Goal: Transaction & Acquisition: Purchase product/service

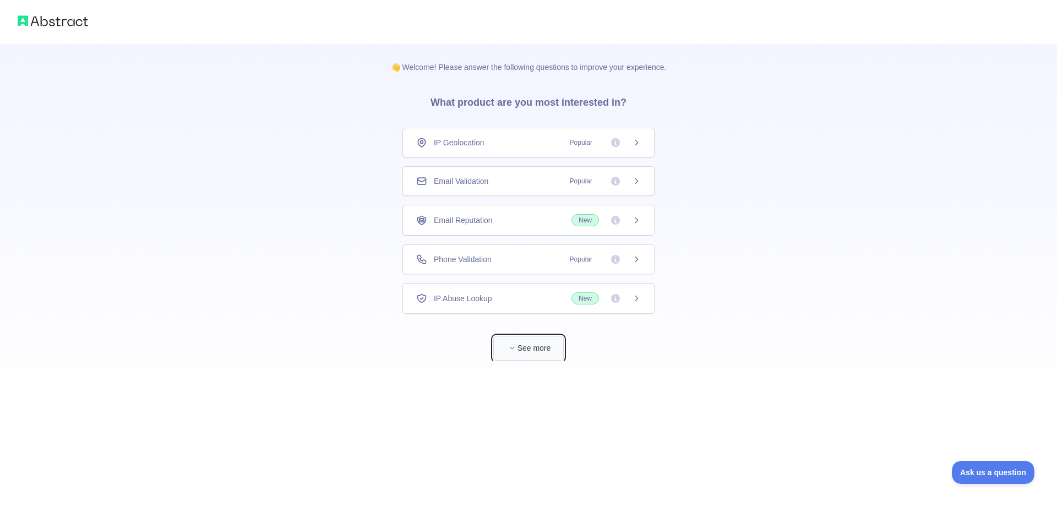
click at [534, 347] on button "See more" at bounding box center [528, 348] width 70 height 25
click at [460, 143] on span "IP Geolocation" at bounding box center [454, 142] width 51 height 11
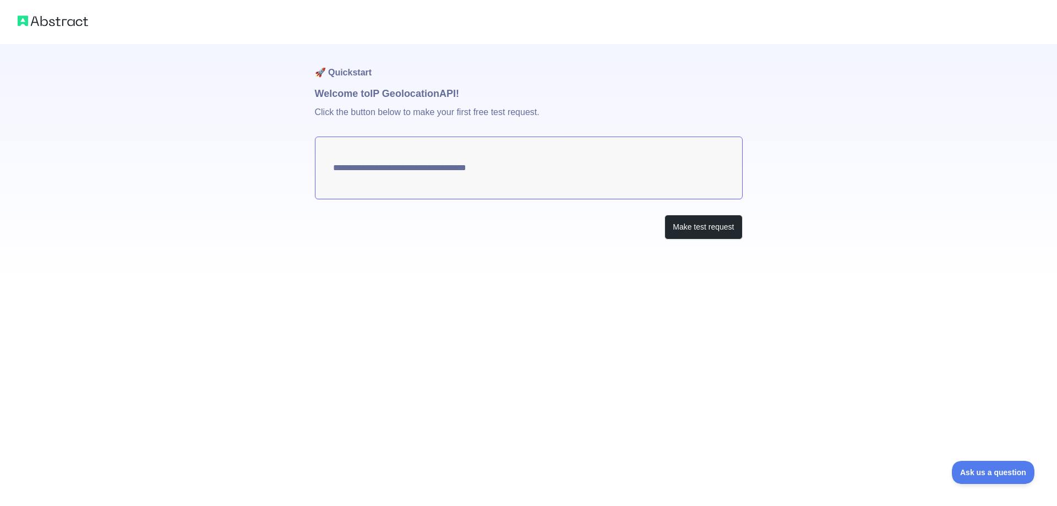
type textarea "**********"
click at [694, 229] on button "Make test request" at bounding box center [703, 227] width 78 height 25
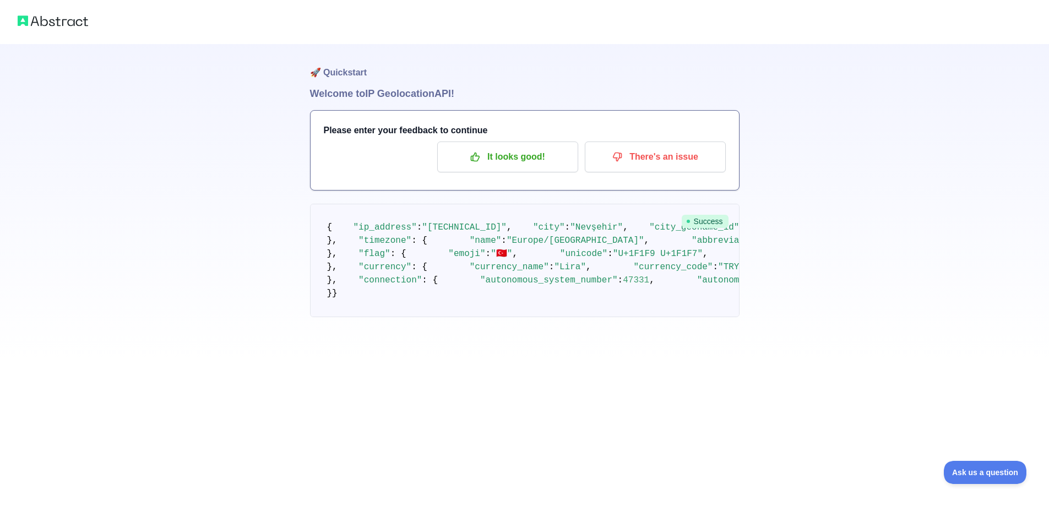
scroll to position [315, 0]
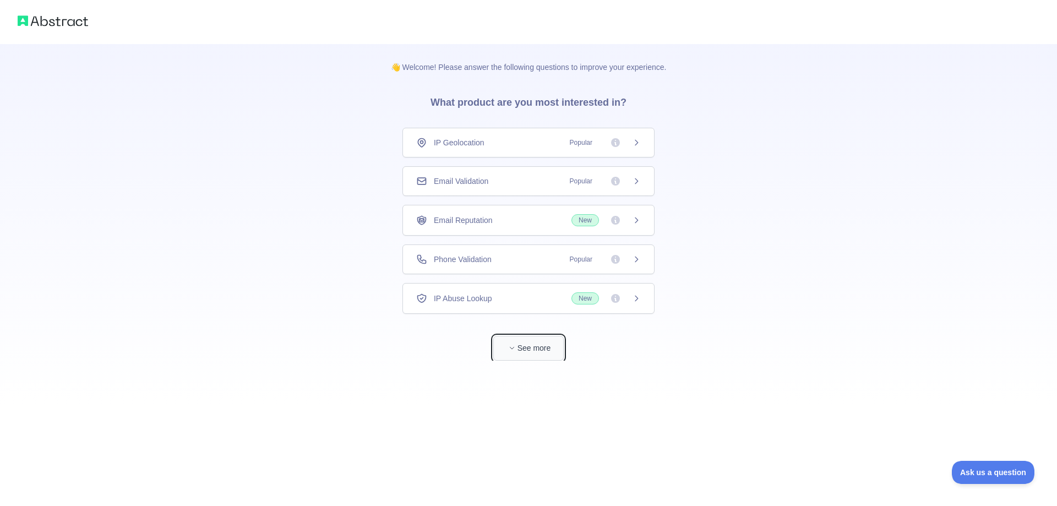
click at [532, 352] on button "See more" at bounding box center [528, 348] width 70 height 25
click at [628, 300] on icon at bounding box center [632, 298] width 9 height 9
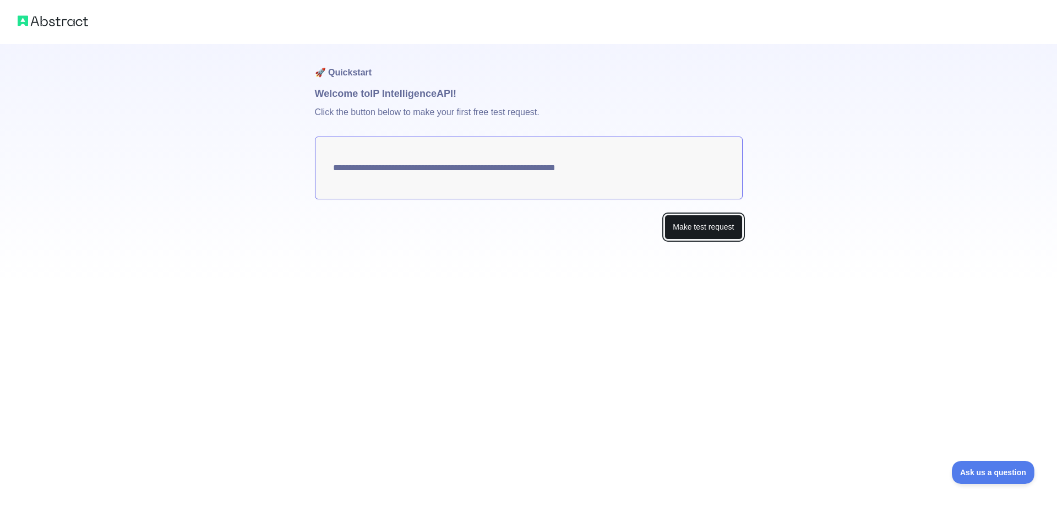
click at [708, 230] on button "Make test request" at bounding box center [703, 227] width 78 height 25
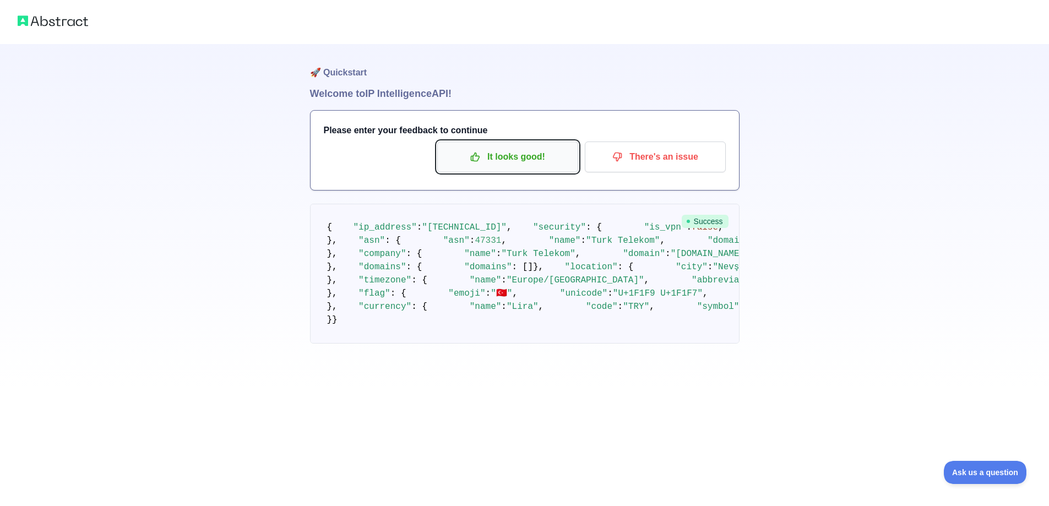
click at [527, 160] on p "It looks good!" at bounding box center [507, 157] width 124 height 19
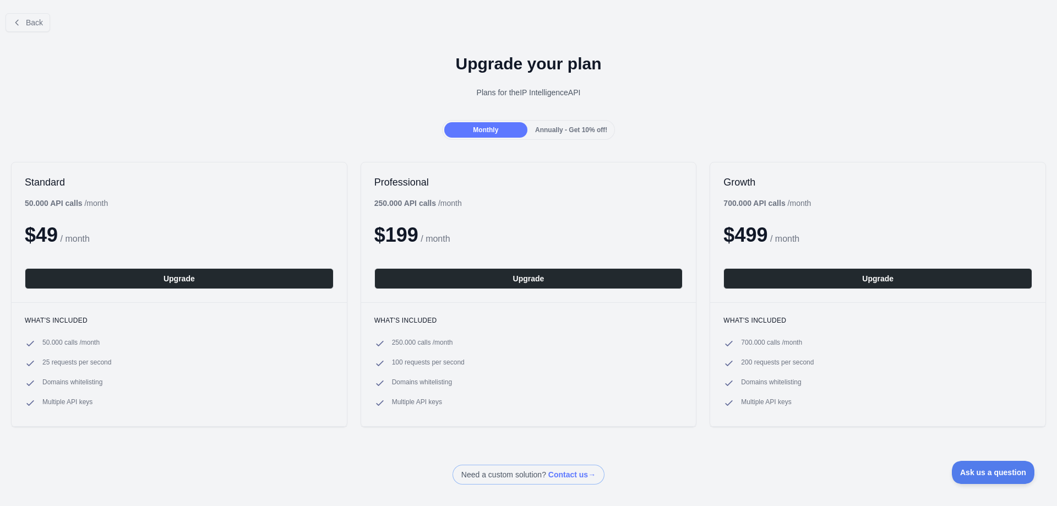
click at [570, 129] on span "Annually - Get 10% off!" at bounding box center [571, 130] width 72 height 8
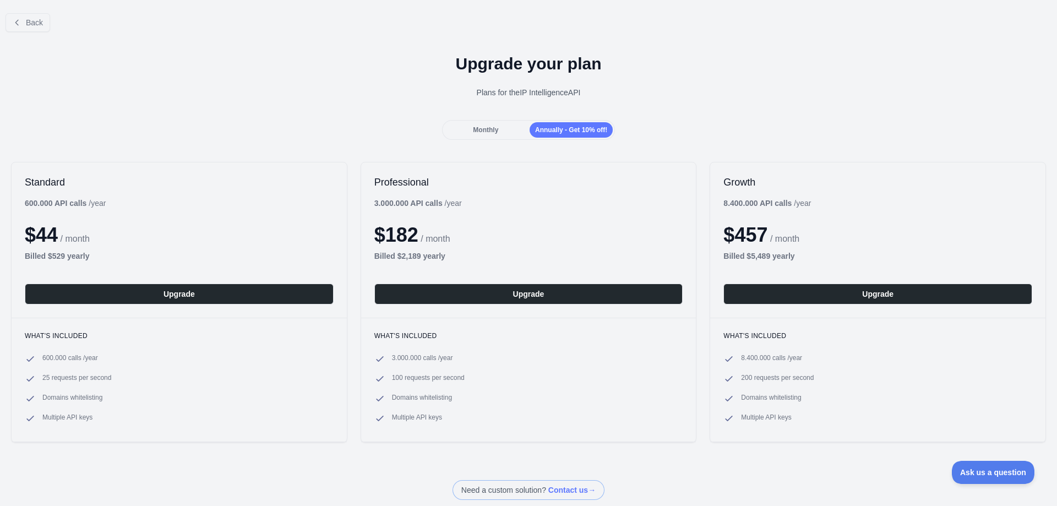
click at [489, 127] on span "Monthly" at bounding box center [485, 130] width 25 height 8
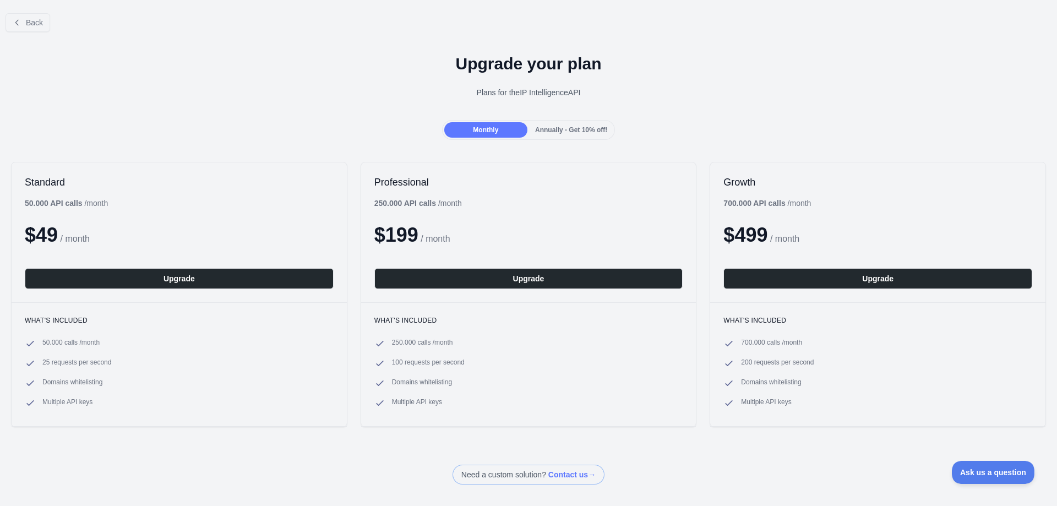
click at [537, 127] on span "Annually - Get 10% off!" at bounding box center [571, 130] width 72 height 8
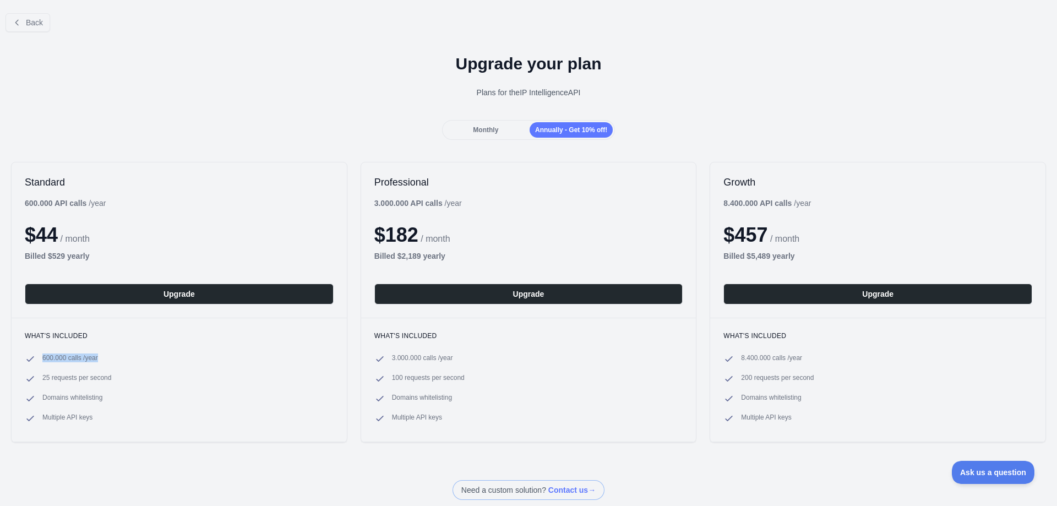
drag, startPoint x: 41, startPoint y: 358, endPoint x: 102, endPoint y: 358, distance: 60.6
click at [102, 358] on li "600.000 calls / year" at bounding box center [179, 358] width 309 height 11
copy span "600.000 calls / year"
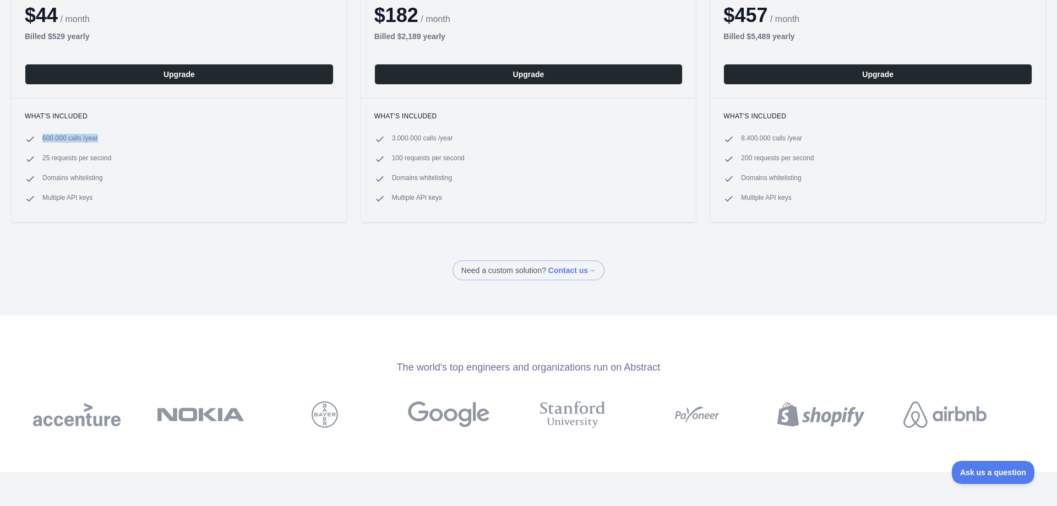
scroll to position [220, 0]
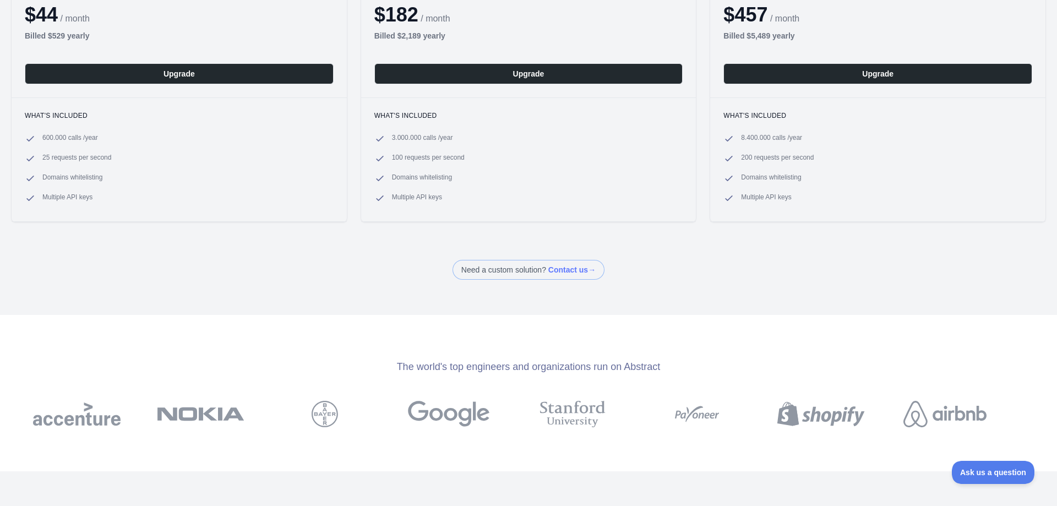
click at [351, 295] on div "Back Upgrade your plan Plans for the IP Intelligence API Monthly Annually - Get…" at bounding box center [528, 253] width 1057 height 506
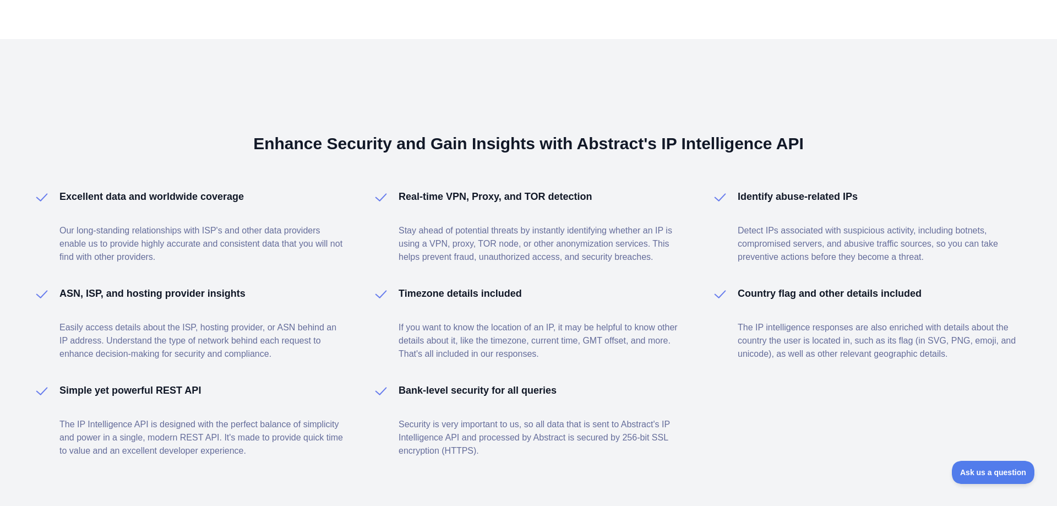
scroll to position [699, 0]
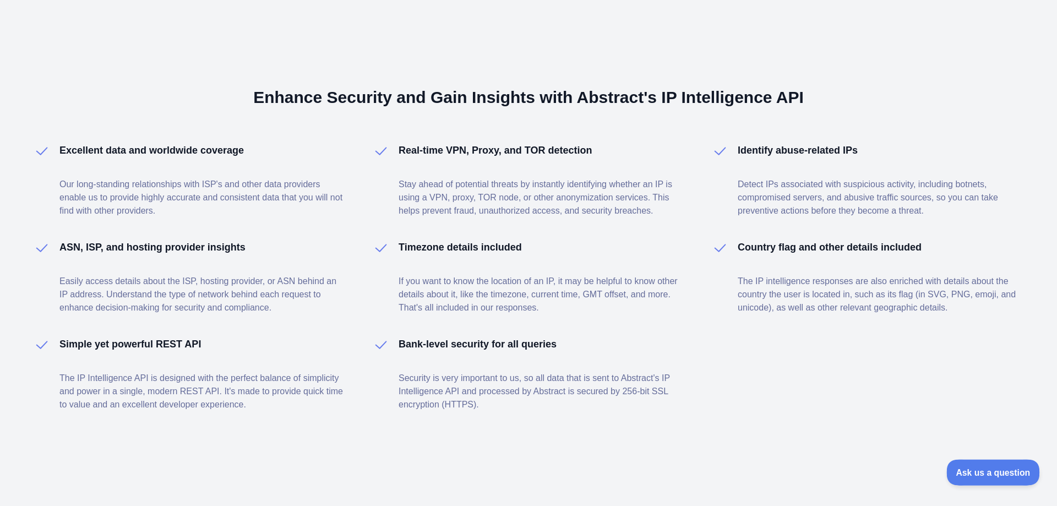
click at [991, 470] on span "Ask us a question" at bounding box center [987, 471] width 83 height 8
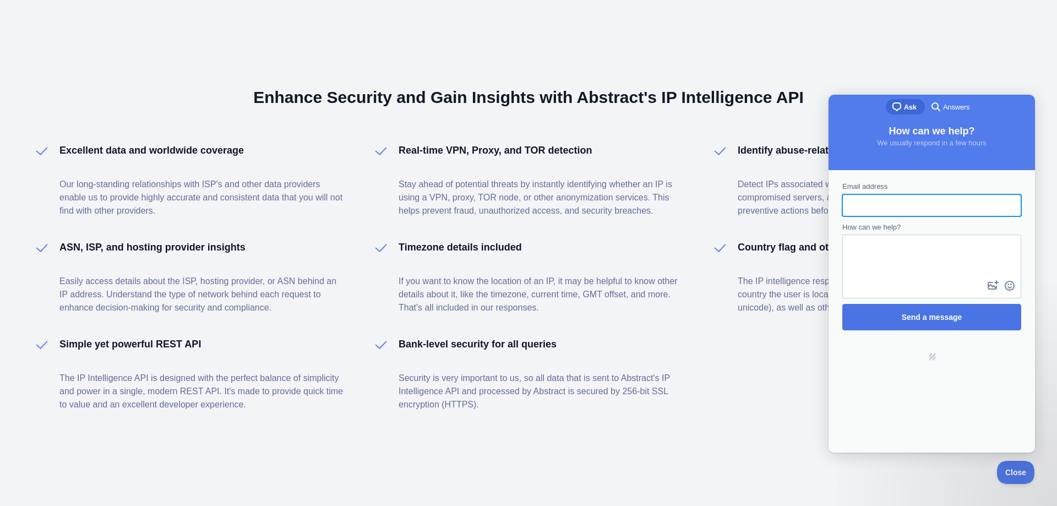
scroll to position [0, 0]
click at [820, 70] on div "Enhance Security and Gain Insights with Abstract's IP Intelligence API Excellen…" at bounding box center [528, 249] width 1057 height 513
click at [1013, 470] on span "Close" at bounding box center [1012, 471] width 37 height 8
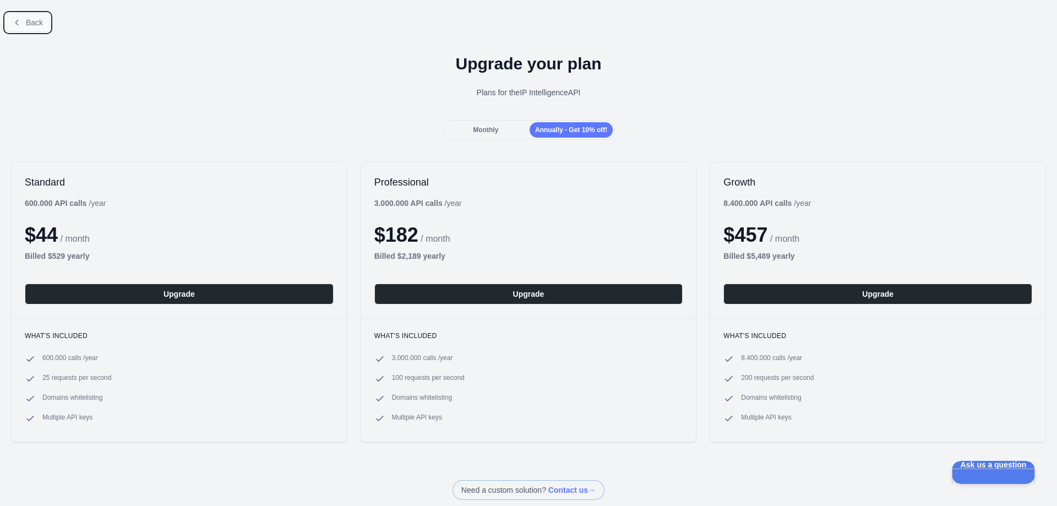
click at [36, 25] on span "Back" at bounding box center [34, 22] width 17 height 9
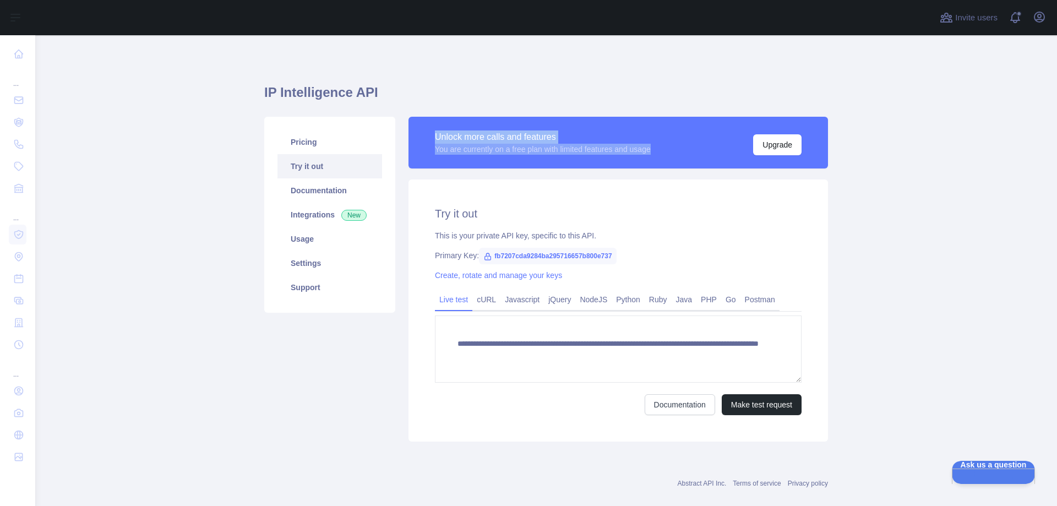
drag, startPoint x: 429, startPoint y: 137, endPoint x: 655, endPoint y: 154, distance: 226.3
click at [655, 154] on div "Unlock more calls and features You are currently on a free plan with limited fe…" at bounding box center [617, 143] width 419 height 52
copy div "Unlock more calls and features You are currently on a free plan with limited fe…"
click at [819, 243] on div "**********" at bounding box center [617, 310] width 419 height 262
click at [774, 146] on button "Upgrade" at bounding box center [777, 144] width 48 height 21
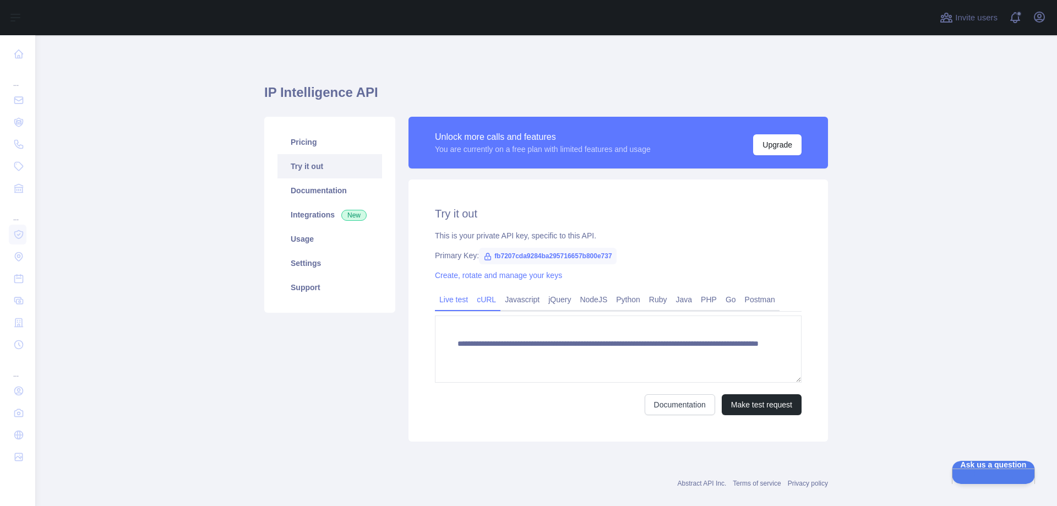
click at [483, 298] on link "cURL" at bounding box center [486, 300] width 28 height 18
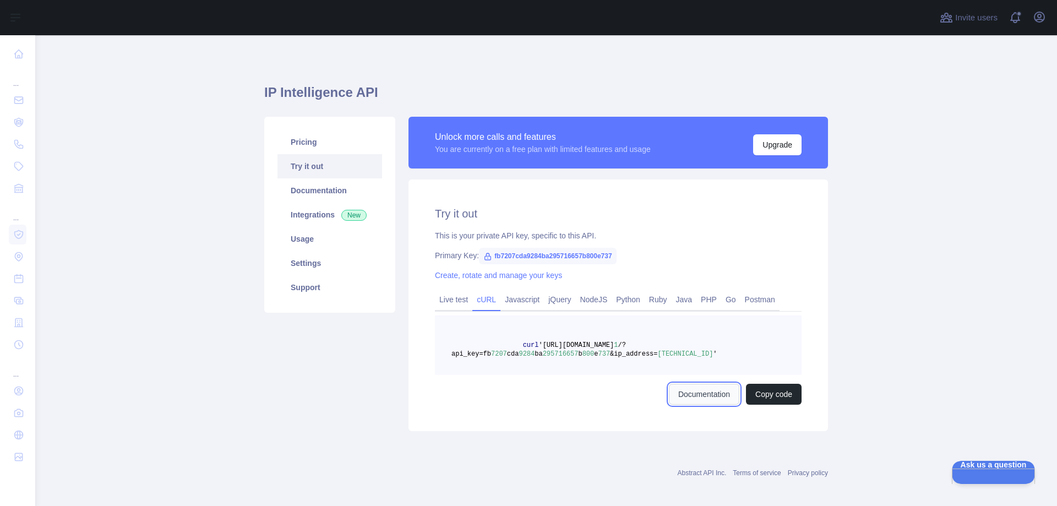
click at [690, 397] on link "Documentation" at bounding box center [704, 394] width 70 height 21
click at [299, 143] on link "Pricing" at bounding box center [329, 142] width 105 height 24
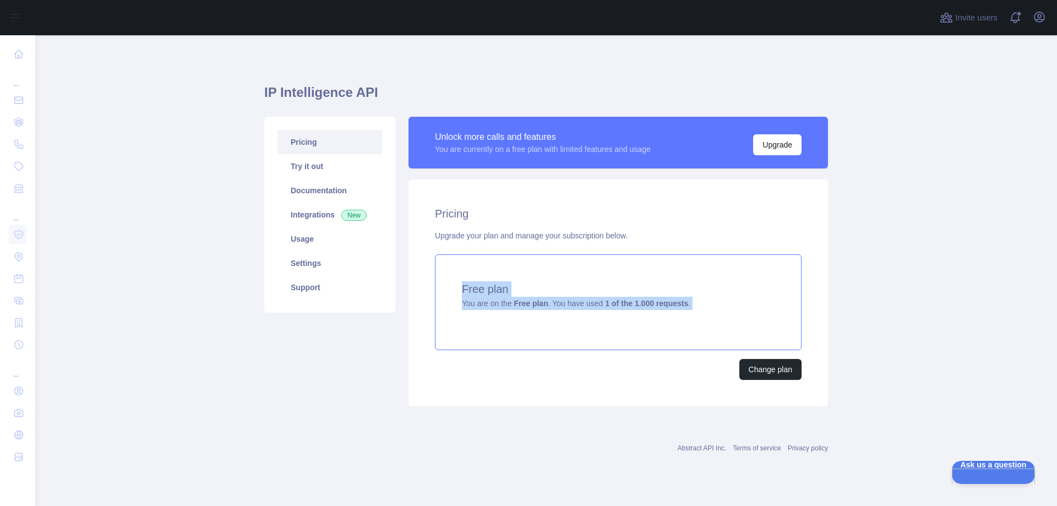
drag, startPoint x: 450, startPoint y: 289, endPoint x: 696, endPoint y: 314, distance: 247.4
click at [696, 314] on div "Free plan You are on the Free plan . You have used 1 of the 1.000 requests ." at bounding box center [618, 302] width 367 height 96
copy div "Free plan You are on the Free plan . You have used 1 of the 1.000 requests ."
drag, startPoint x: 422, startPoint y: 280, endPoint x: 685, endPoint y: 305, distance: 264.9
click at [685, 305] on div "Pricing Upgrade your plan and manage your subscription below. Free plan You are…" at bounding box center [617, 292] width 419 height 227
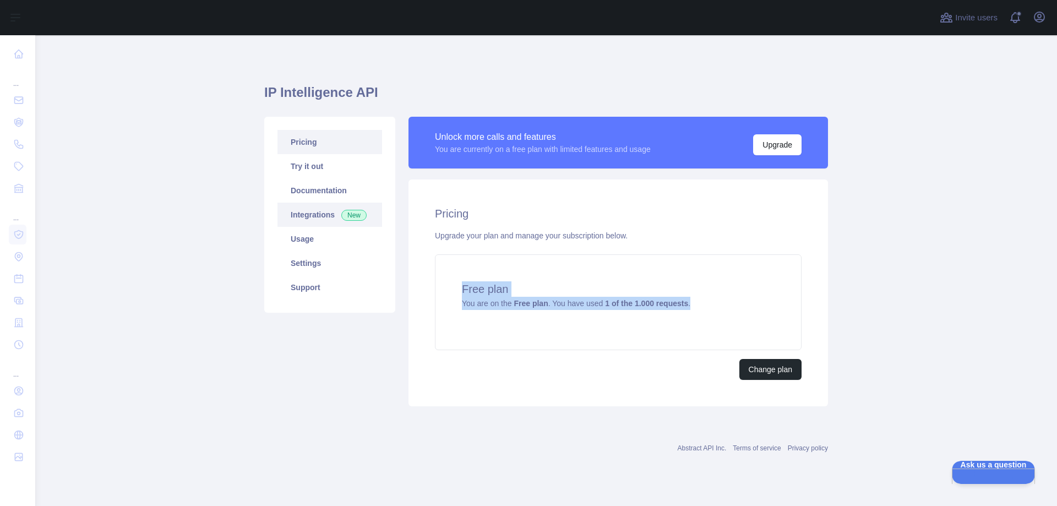
click at [318, 217] on link "Integrations New" at bounding box center [329, 215] width 105 height 24
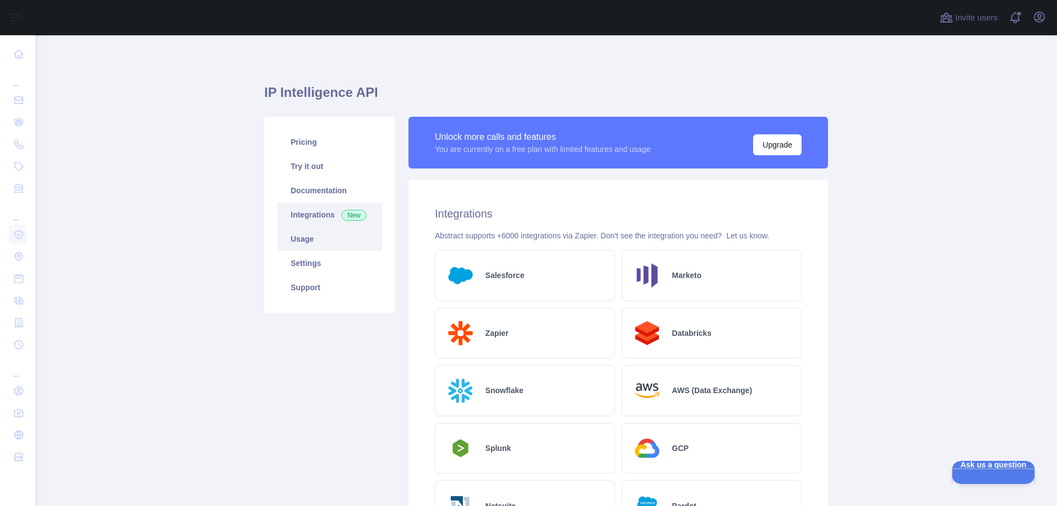
click at [310, 236] on link "Usage" at bounding box center [329, 239] width 105 height 24
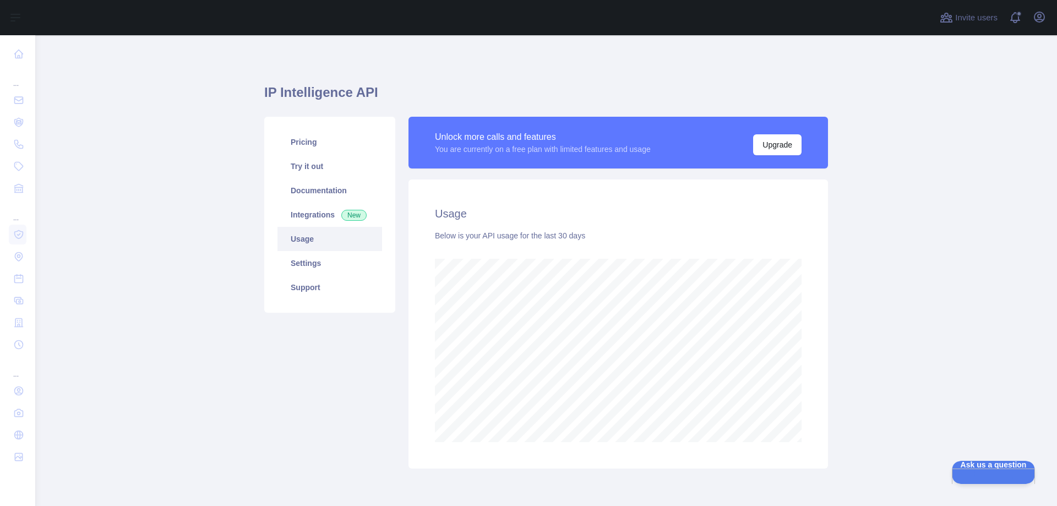
scroll to position [471, 1013]
click at [308, 264] on link "Settings" at bounding box center [329, 263] width 105 height 24
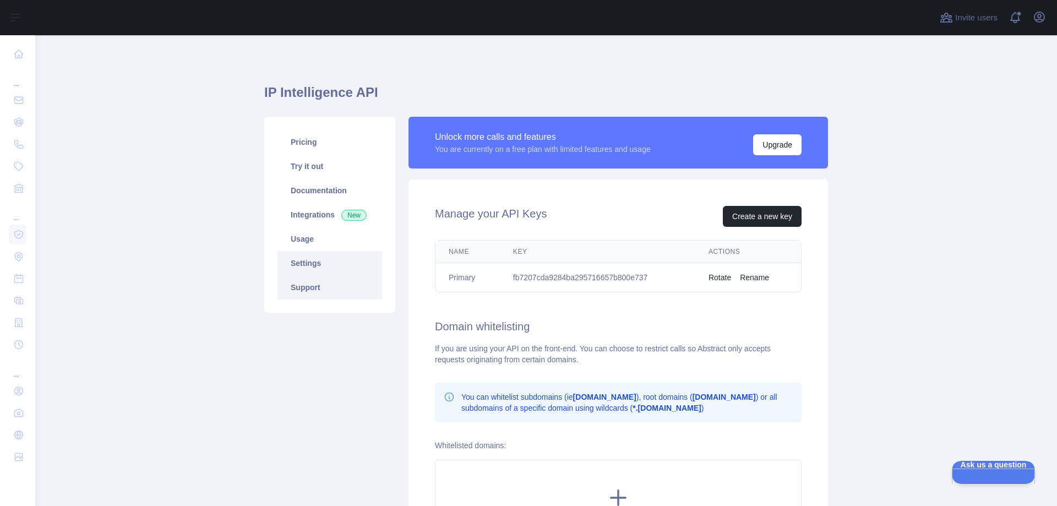
click at [308, 288] on link "Support" at bounding box center [329, 287] width 105 height 24
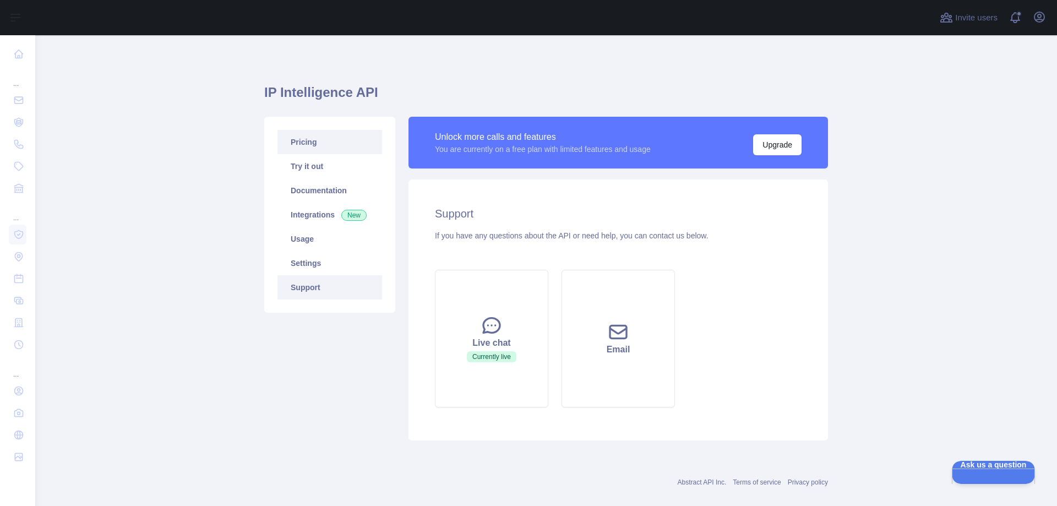
click at [301, 144] on link "Pricing" at bounding box center [329, 142] width 105 height 24
